Goal: Task Accomplishment & Management: Manage account settings

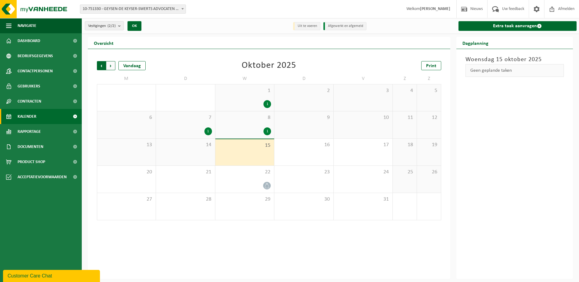
click at [110, 65] on span "Volgende" at bounding box center [110, 65] width 9 height 9
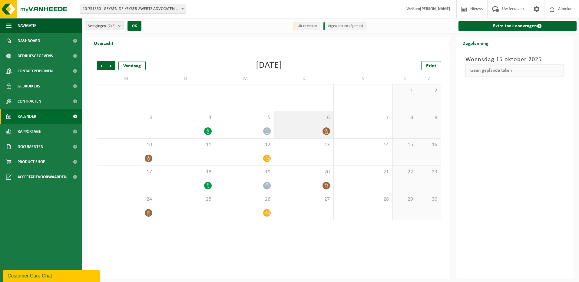
click at [289, 126] on div "6" at bounding box center [304, 125] width 59 height 27
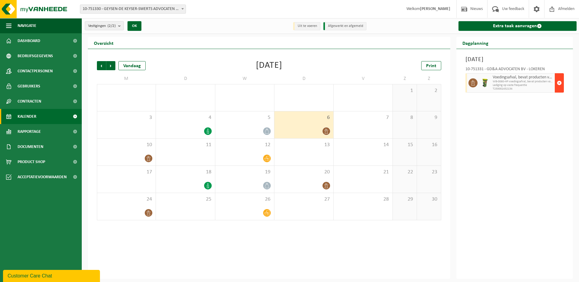
click at [562, 83] on span "button" at bounding box center [559, 83] width 5 height 12
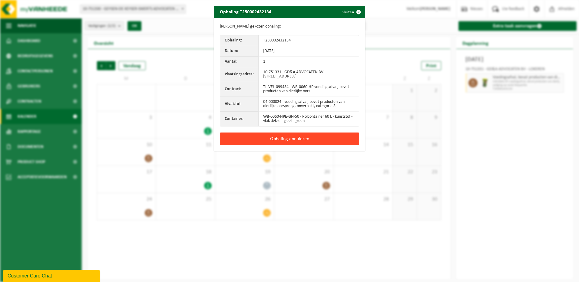
click at [321, 142] on button "Ophaling annuleren" at bounding box center [289, 139] width 139 height 13
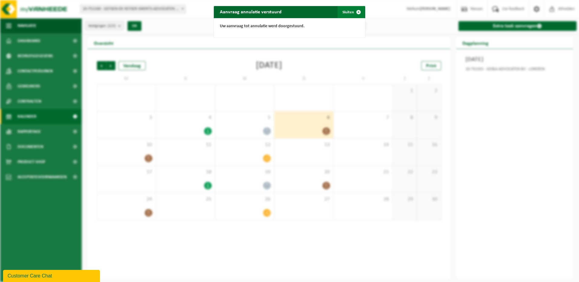
click at [353, 12] on span "button" at bounding box center [359, 12] width 12 height 12
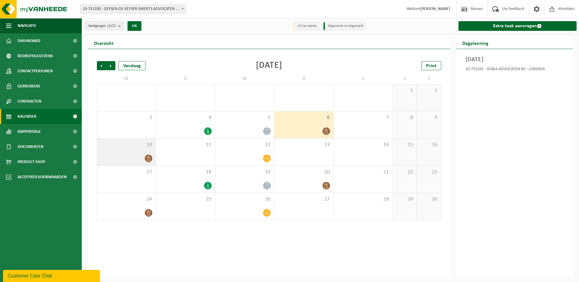
click at [144, 155] on div at bounding box center [126, 159] width 52 height 8
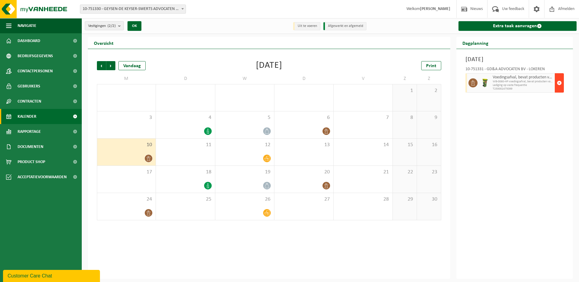
click at [562, 81] on span "button" at bounding box center [559, 83] width 5 height 12
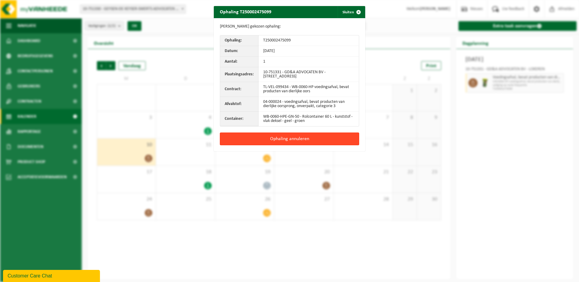
click at [293, 139] on button "Ophaling annuleren" at bounding box center [289, 139] width 139 height 13
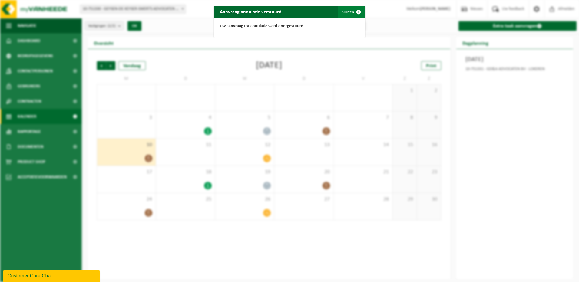
click at [354, 12] on span "button" at bounding box center [359, 12] width 12 height 12
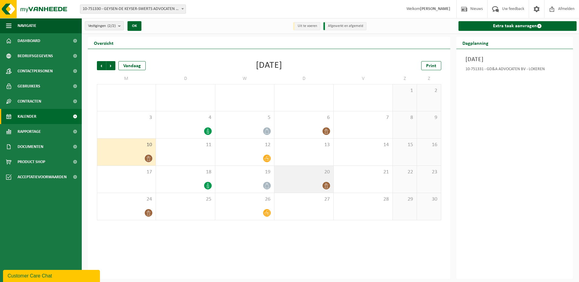
click at [305, 177] on div "20" at bounding box center [304, 179] width 59 height 27
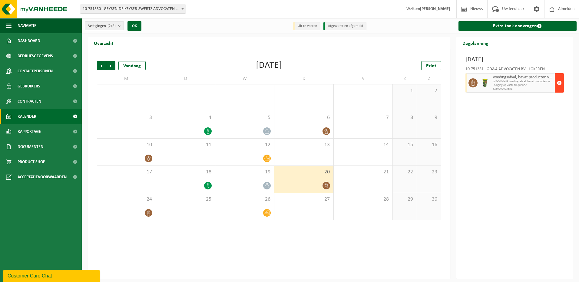
click at [558, 84] on span "button" at bounding box center [559, 83] width 5 height 12
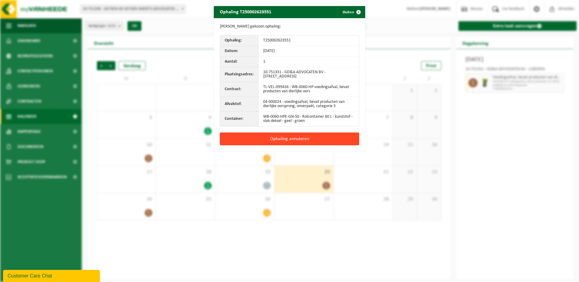
click at [273, 141] on button "Ophaling annuleren" at bounding box center [289, 139] width 139 height 13
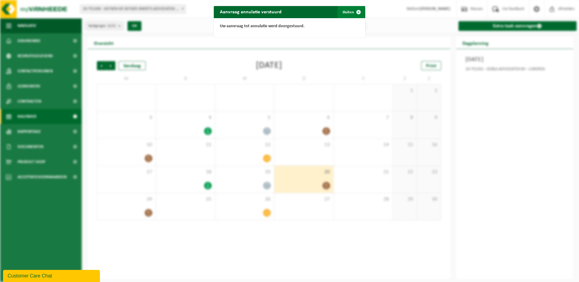
click at [350, 13] on button "Sluiten" at bounding box center [351, 12] width 27 height 12
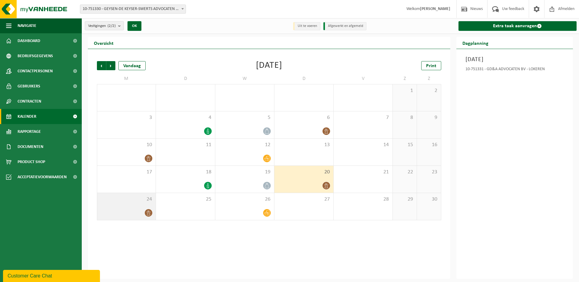
click at [132, 209] on div at bounding box center [126, 213] width 52 height 8
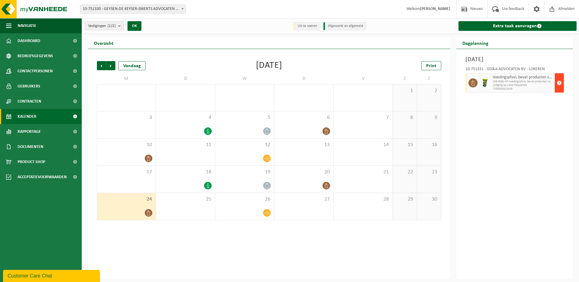
click at [561, 82] on span "button" at bounding box center [559, 83] width 5 height 12
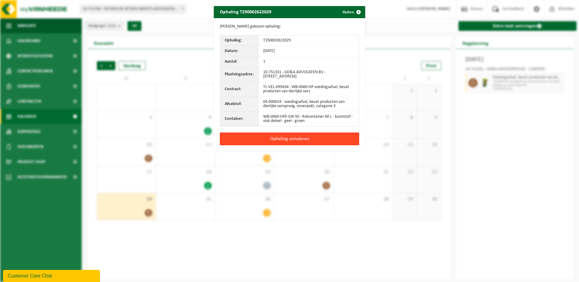
click at [287, 139] on button "Ophaling annuleren" at bounding box center [289, 139] width 139 height 13
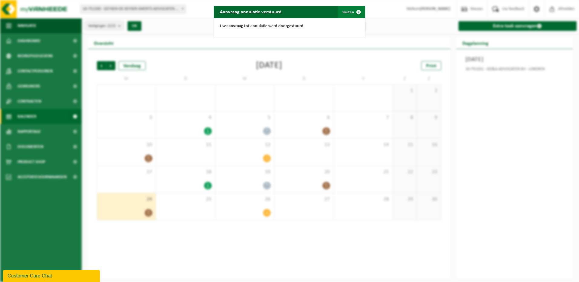
click at [345, 12] on button "Sluiten" at bounding box center [351, 12] width 27 height 12
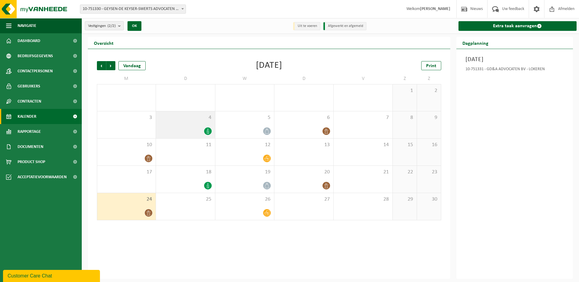
click at [192, 130] on div at bounding box center [185, 131] width 53 height 8
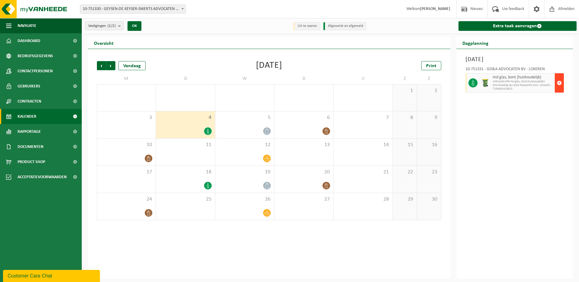
click at [563, 81] on button "button" at bounding box center [559, 82] width 9 height 19
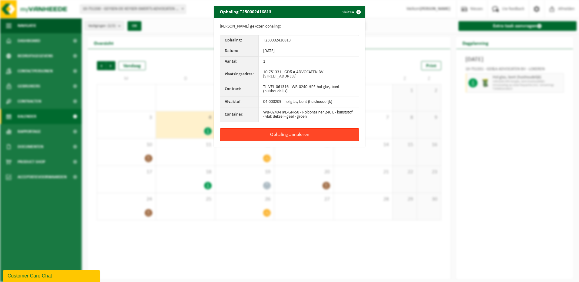
click at [295, 135] on button "Ophaling annuleren" at bounding box center [289, 134] width 139 height 13
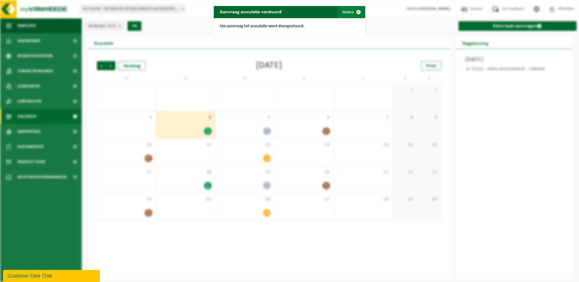
click at [353, 13] on span "button" at bounding box center [359, 12] width 12 height 12
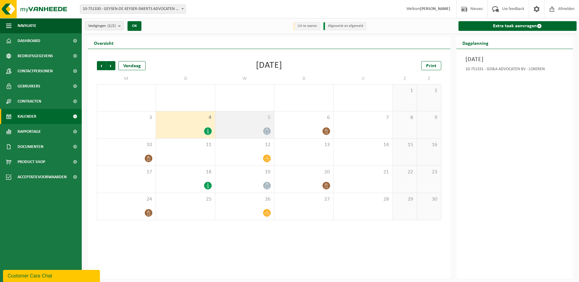
click at [240, 116] on span "5" at bounding box center [245, 118] width 53 height 7
